Goal: Obtain resource: Obtain resource

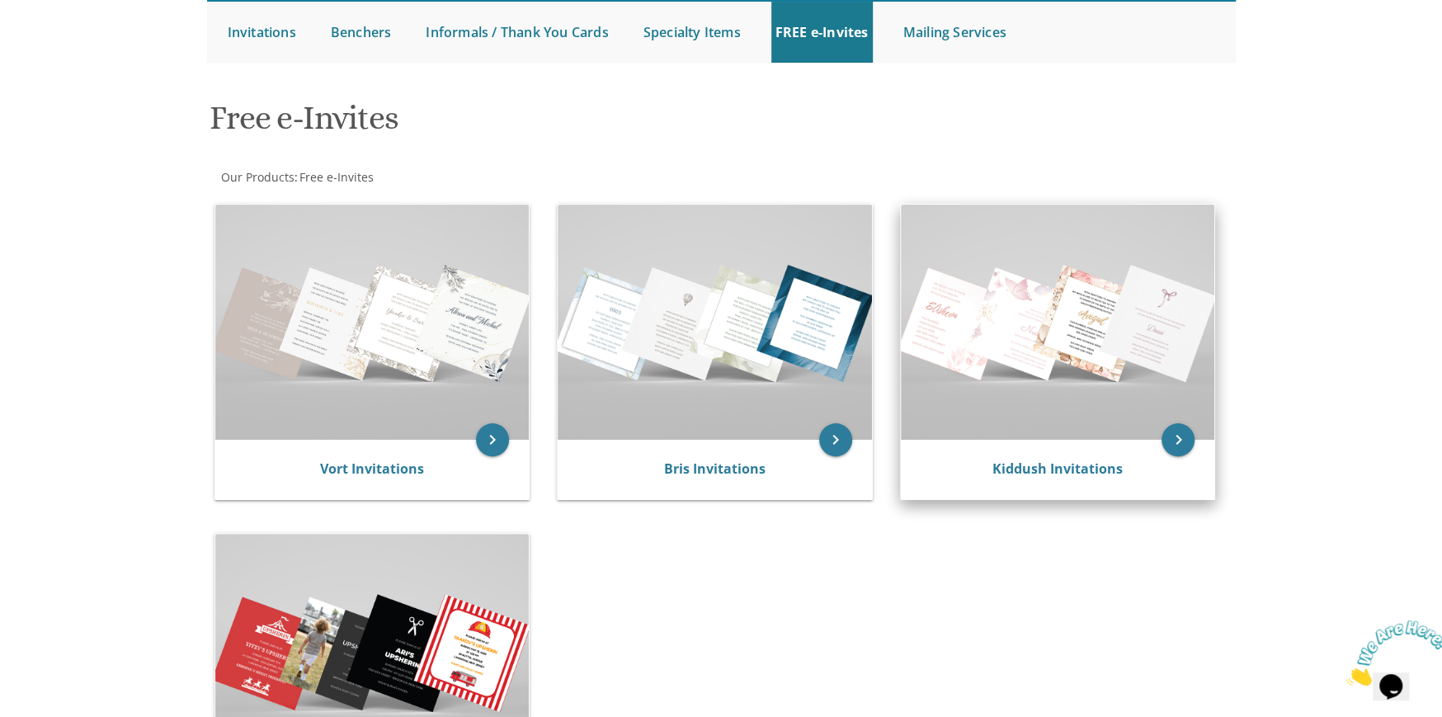
scroll to position [412, 0]
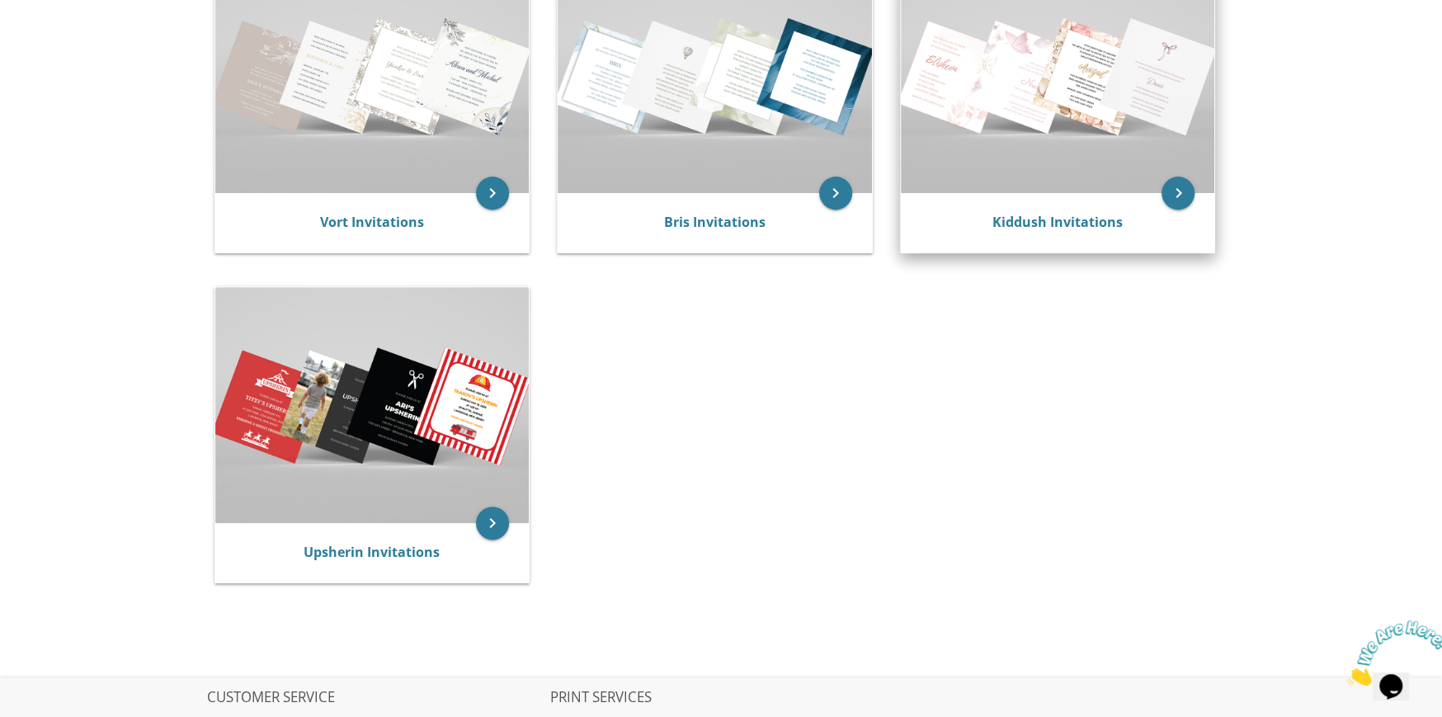
click at [1124, 116] on img at bounding box center [1058, 75] width 314 height 235
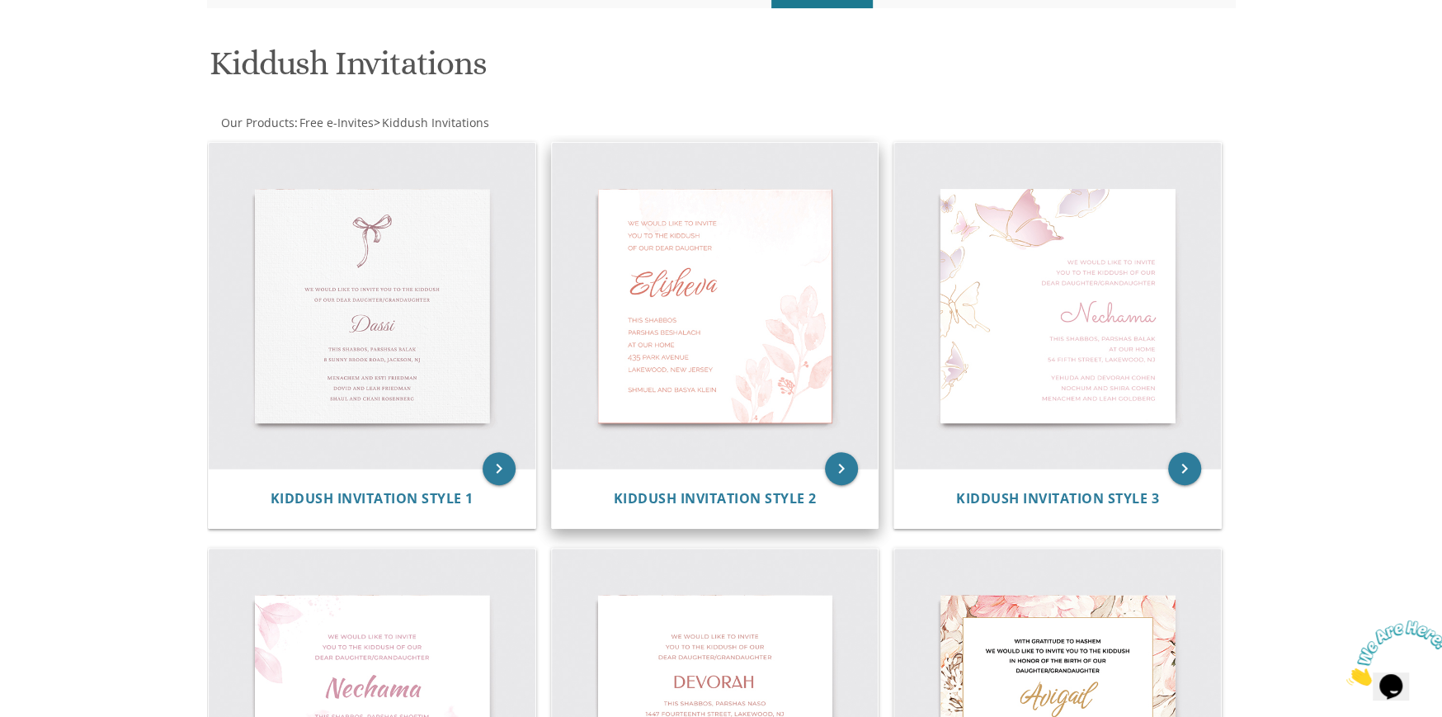
scroll to position [107, 0]
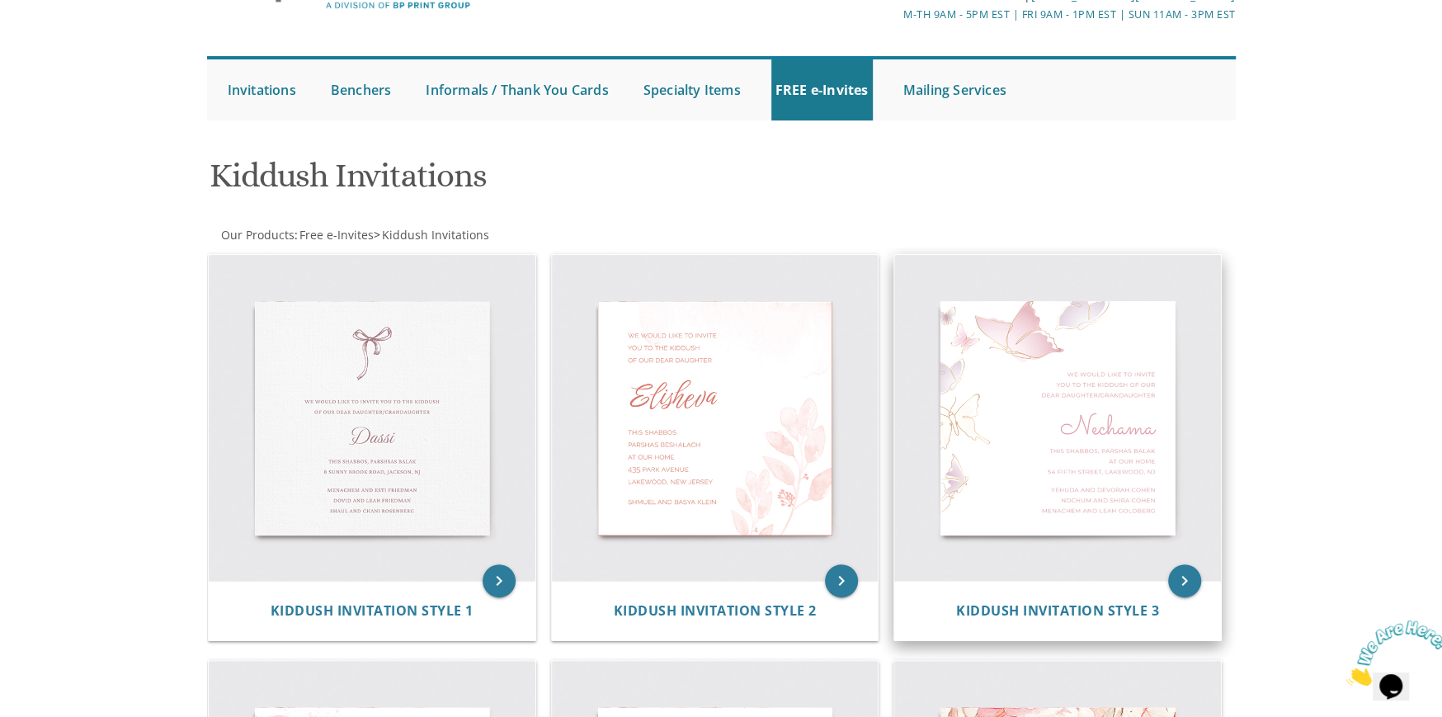
click at [1006, 374] on img at bounding box center [1057, 418] width 327 height 327
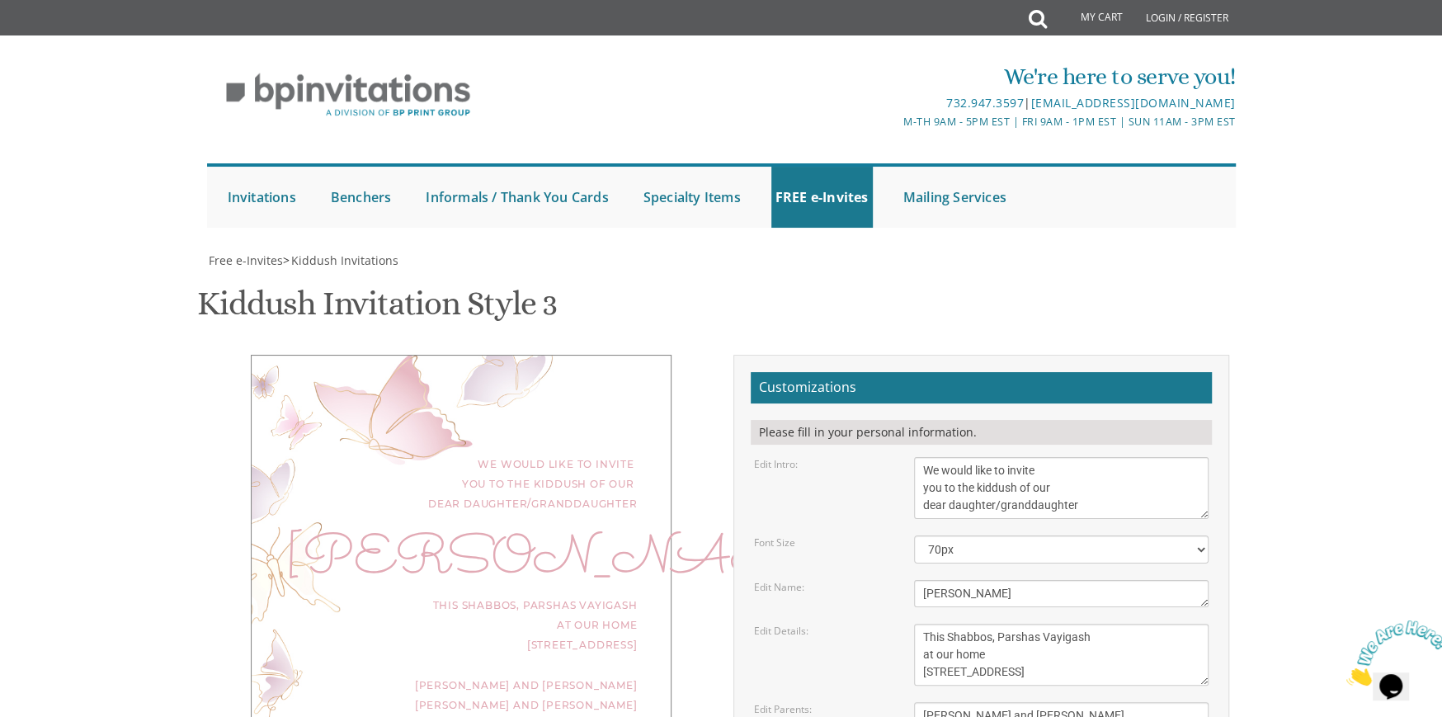
scroll to position [165, 0]
click at [1013, 580] on textarea "Nechama" at bounding box center [1061, 593] width 295 height 27
click at [993, 457] on textarea "We would like to invite you to the kiddush of our dear daughter/granddaughter" at bounding box center [1061, 488] width 295 height 62
click at [1099, 457] on textarea "We would like to invite you to the kiddush of our dear daughter/granddaughter" at bounding box center [1061, 488] width 295 height 62
type textarea "We would like to invite you to the kiddush of our dear daughters/granddaughters"
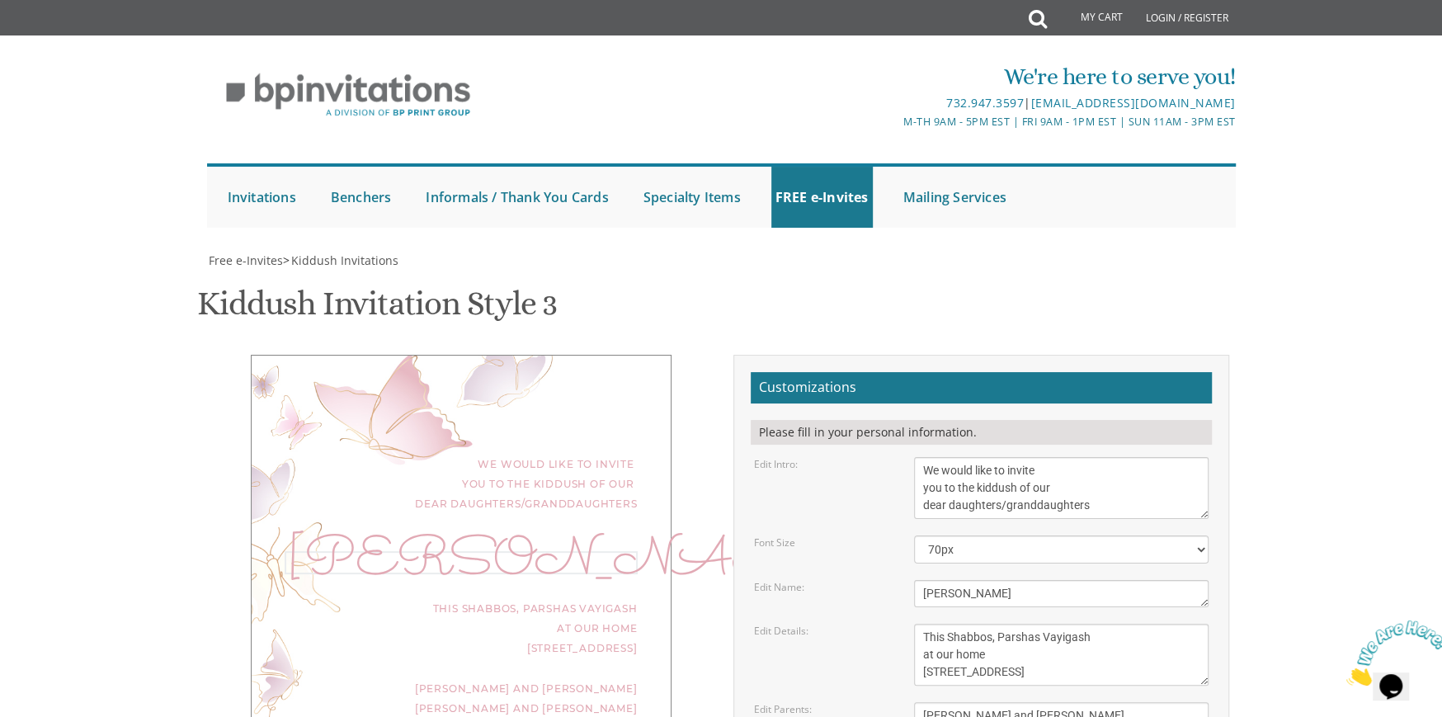
drag, startPoint x: 993, startPoint y: 425, endPoint x: 840, endPoint y: 431, distance: 153.5
click at [840, 580] on div "Edit Name: Nechama" at bounding box center [981, 593] width 480 height 27
type textarea "Mindy & Zeldy"
click at [955, 624] on textarea "This Shabbos, Parshas Vayigash at our home 120 Central Avenue, Lakewood, NJ" at bounding box center [1061, 655] width 295 height 62
click at [447, 551] on div "Mindy & Zeldy" at bounding box center [461, 571] width 353 height 40
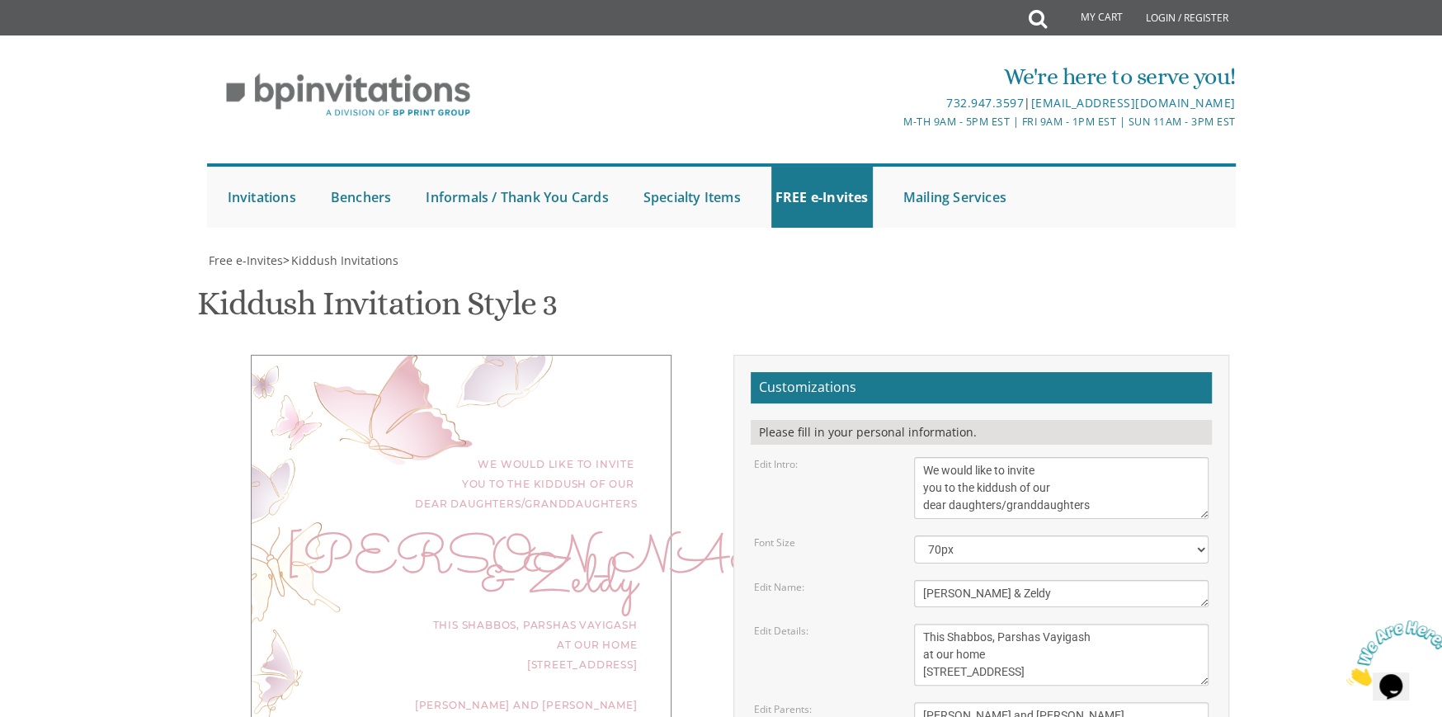
scroll to position [247, 0]
